Goal: Information Seeking & Learning: Learn about a topic

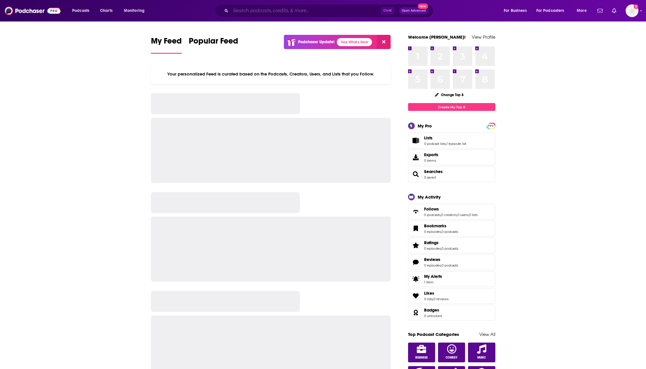
click at [271, 11] on input "Search podcasts, credits, & more..." at bounding box center [306, 10] width 150 height 9
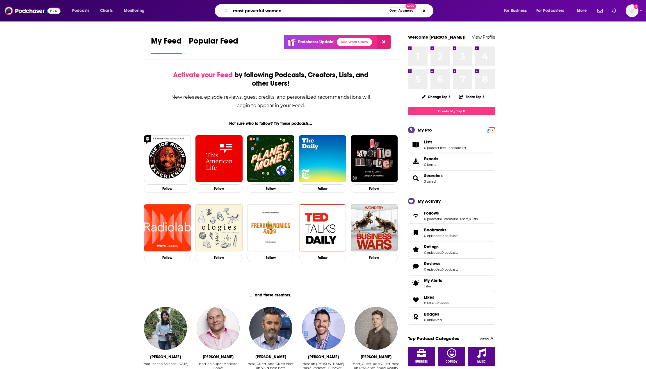
type input "most powerful women"
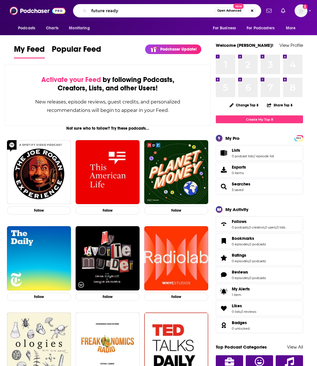
type input "future ready"
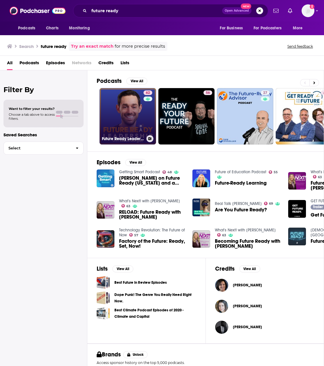
click at [117, 116] on link "62 Future Ready Leadership With [PERSON_NAME]" at bounding box center [127, 116] width 56 height 56
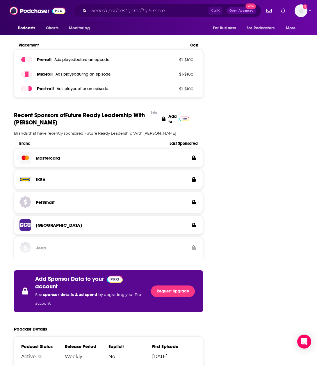
scroll to position [896, 0]
